Goal: Task Accomplishment & Management: Use online tool/utility

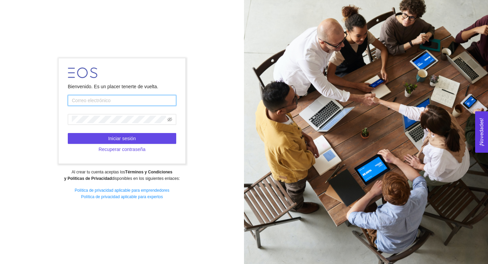
click at [118, 105] on input "text" at bounding box center [122, 100] width 109 height 11
type input "[EMAIL_ADDRESS][DOMAIN_NAME]"
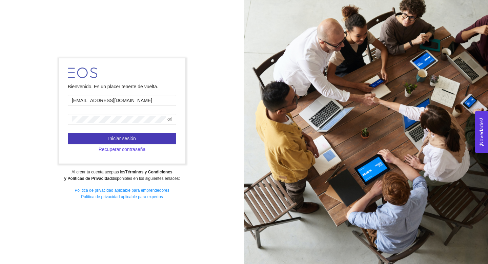
click at [155, 141] on button "Iniciar sesión" at bounding box center [122, 138] width 109 height 11
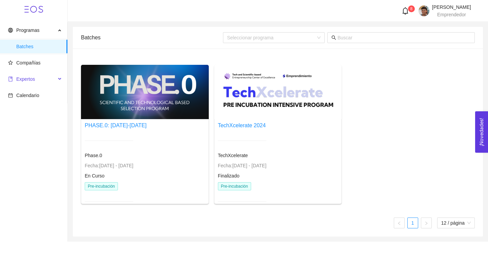
click at [44, 78] on span "Expertos" at bounding box center [32, 79] width 48 height 14
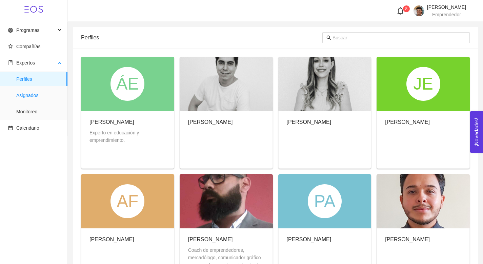
click at [40, 89] on span "Asignados" at bounding box center [39, 96] width 46 height 14
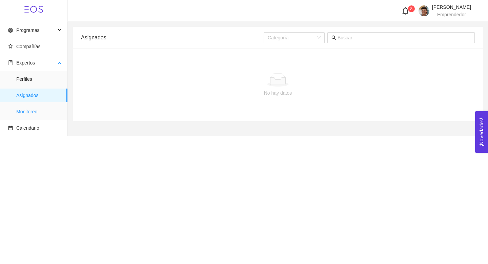
click at [34, 111] on span "Monitoreo" at bounding box center [39, 112] width 46 height 14
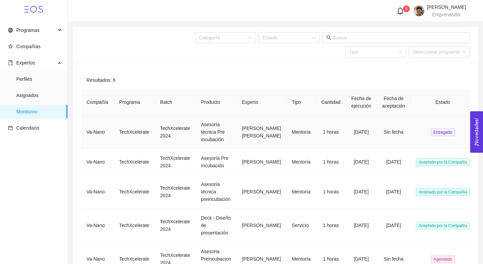
click at [149, 134] on td "TechXcelerate" at bounding box center [134, 132] width 41 height 34
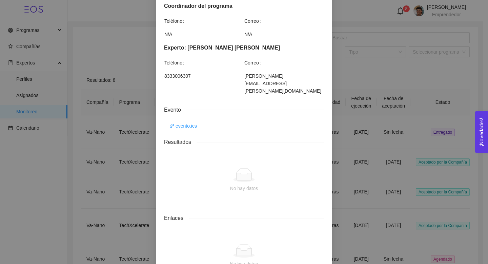
scroll to position [237, 0]
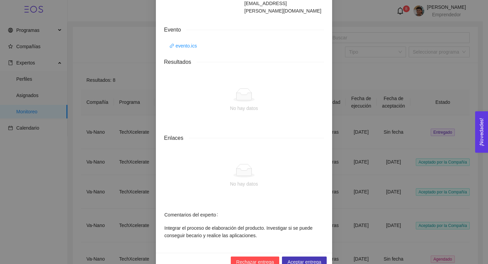
click at [316, 258] on span "Aceptar entrega" at bounding box center [305, 261] width 34 height 7
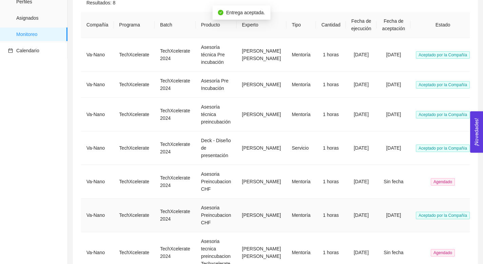
scroll to position [0, 0]
